Goal: Information Seeking & Learning: Learn about a topic

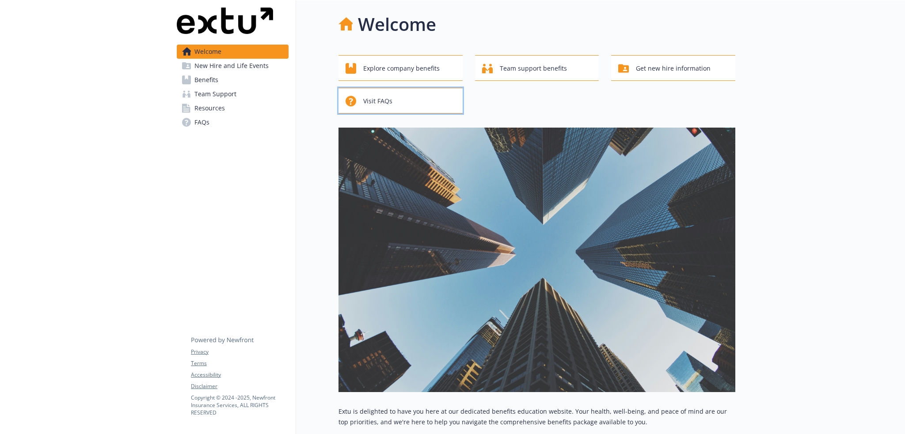
click at [423, 106] on div "Visit FAQs" at bounding box center [401, 101] width 113 height 17
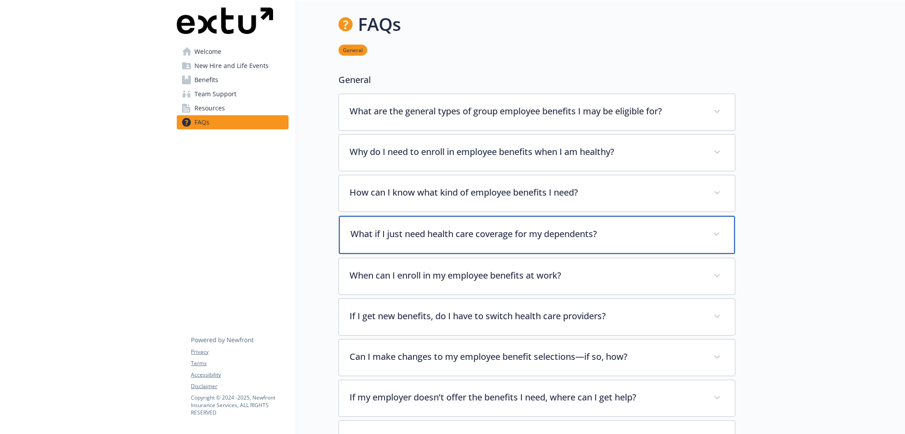
click at [634, 231] on p "What if I just need health care coverage for my dependents?" at bounding box center [526, 233] width 352 height 13
